Goal: Communication & Community: Answer question/provide support

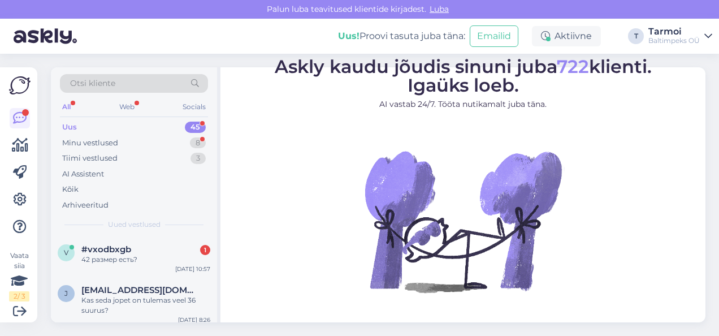
click at [211, 201] on div "Otsi kliente All Web Socials Uus 45 Minu vestlused 8 Tiimi vestlused 3 AI Assis…" at bounding box center [134, 151] width 166 height 169
click at [119, 243] on div "v #vxodbxgb 1 42 размер есть? [DATE] 10:57" at bounding box center [134, 256] width 166 height 41
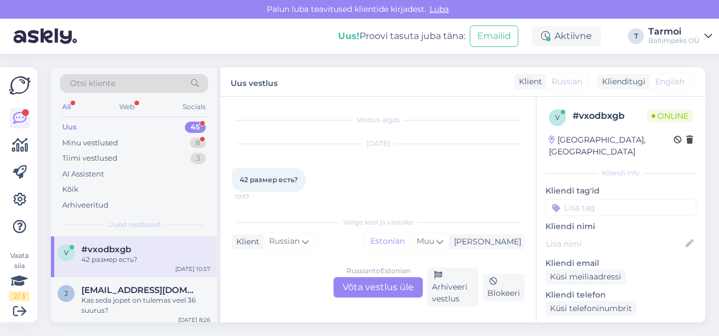
scroll to position [3, 0]
click at [343, 283] on div "Russian to Estonian Võta vestlus üle" at bounding box center [377, 287] width 89 height 20
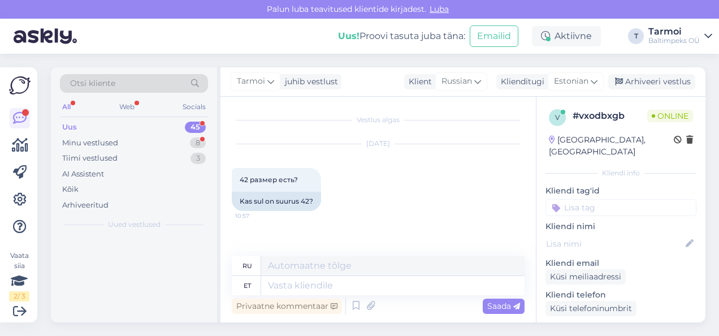
scroll to position [0, 0]
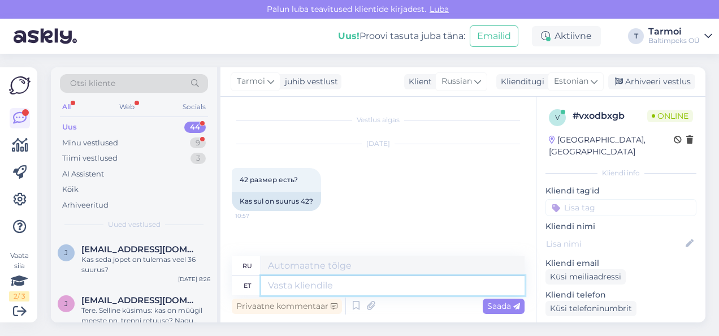
click at [414, 283] on textarea at bounding box center [392, 285] width 263 height 19
type textarea "Tere,"
type textarea "Привет,"
type textarea "Tere, Midasoovite"
type textarea "Привет, что тебе нужно?"
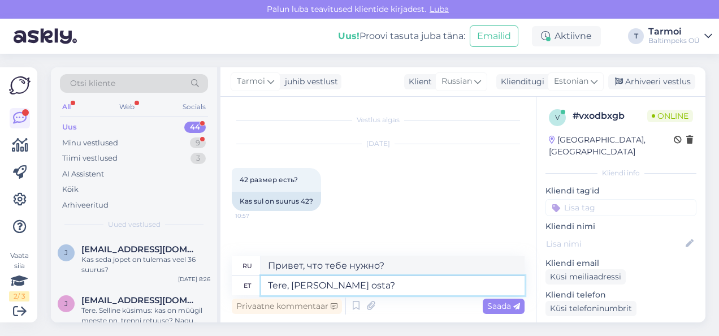
type textarea "Tere, [PERSON_NAME] osta?="
type textarea "Здравствуйте, что бы вы хотели купить?="
type textarea "Tere, [PERSON_NAME] osta?"
type textarea "Здравствуйте, что бы вы хотели купить?"
click at [316, 284] on textarea "Tere, [PERSON_NAME] osta?" at bounding box center [392, 285] width 263 height 19
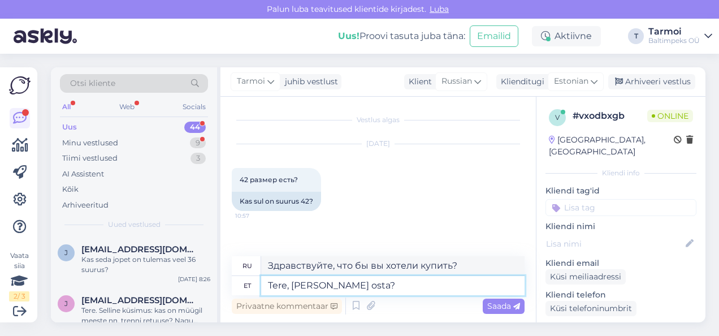
type textarea "Tere, [PERSON_NAME] soovite osta?"
type textarea "Здравствуйте, что вы хотите купить?"
type textarea "Tere, [PERSON_NAME] soovite osta?"
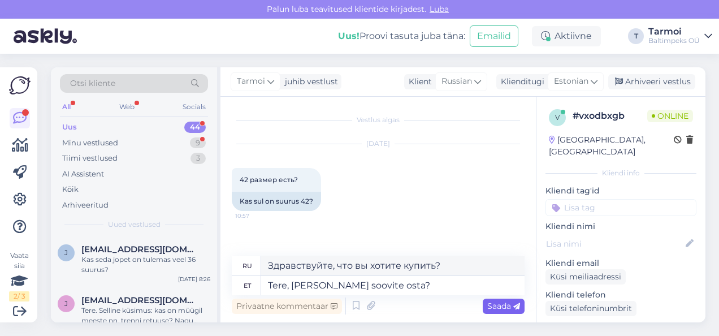
click at [500, 307] on span "Saada" at bounding box center [503, 306] width 33 height 10
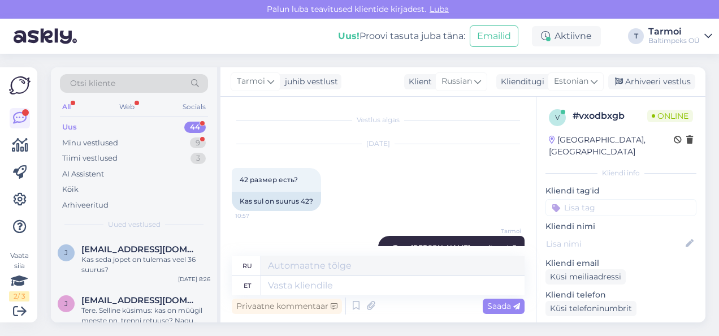
click at [430, 5] on span "Luba" at bounding box center [439, 9] width 26 height 10
